Goal: Information Seeking & Learning: Learn about a topic

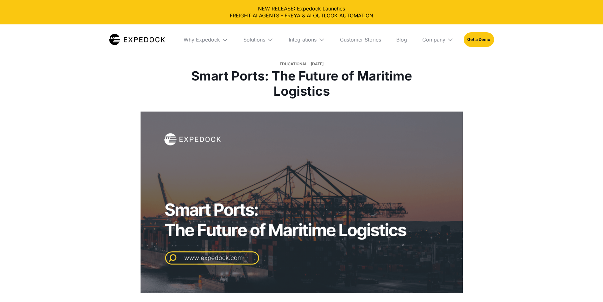
select select
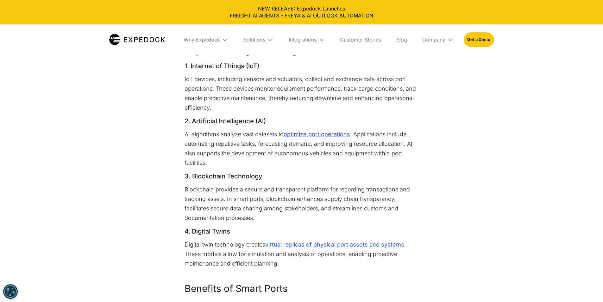
click at [324, 139] on link "optimize port operations" at bounding box center [317, 133] width 66 height 9
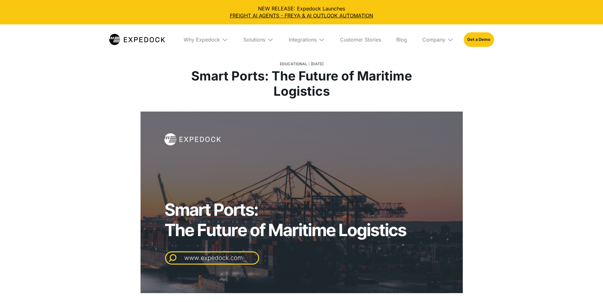
select select
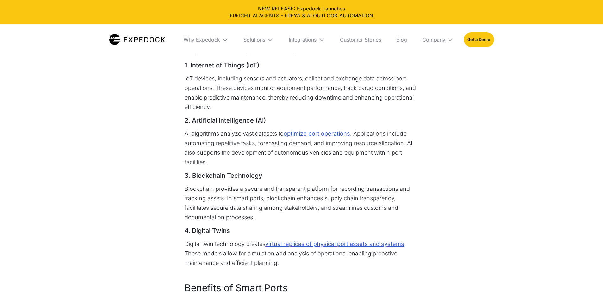
scroll to position [362, 0]
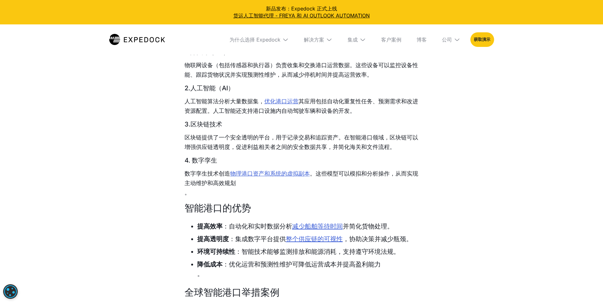
click at [281, 104] on font "优化港口运营" at bounding box center [281, 101] width 34 height 7
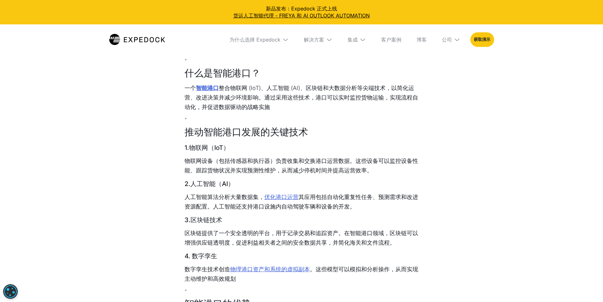
scroll to position [267, 0]
click at [285, 199] on font "优化港口运营" at bounding box center [281, 196] width 34 height 7
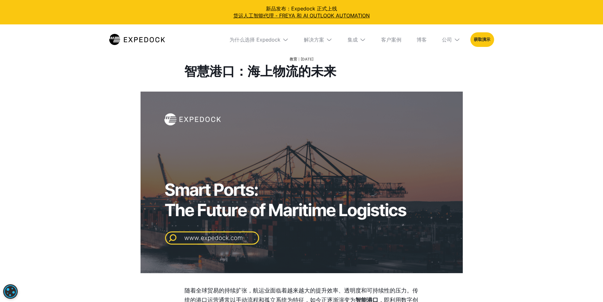
scroll to position [0, 0]
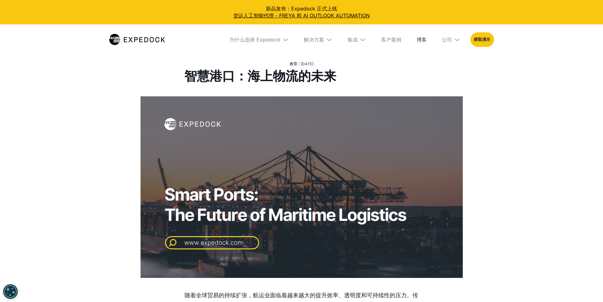
click at [427, 38] on font "博客" at bounding box center [422, 39] width 10 height 6
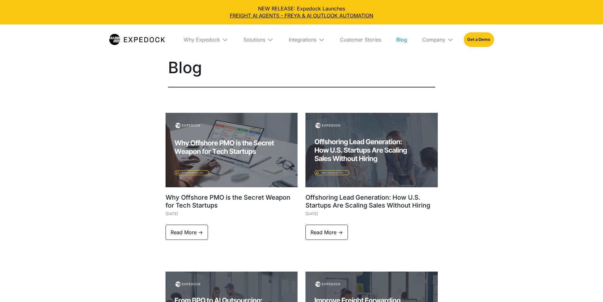
select select
